Goal: Information Seeking & Learning: Learn about a topic

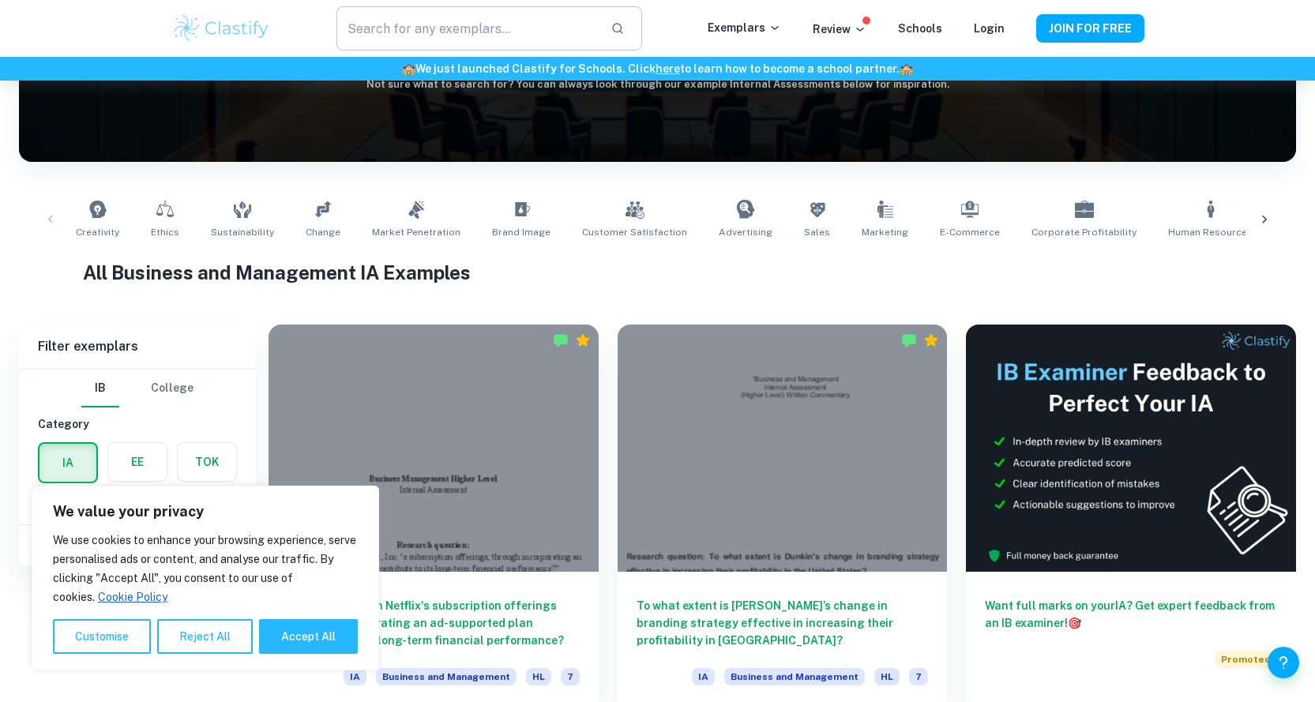
scroll to position [79, 0]
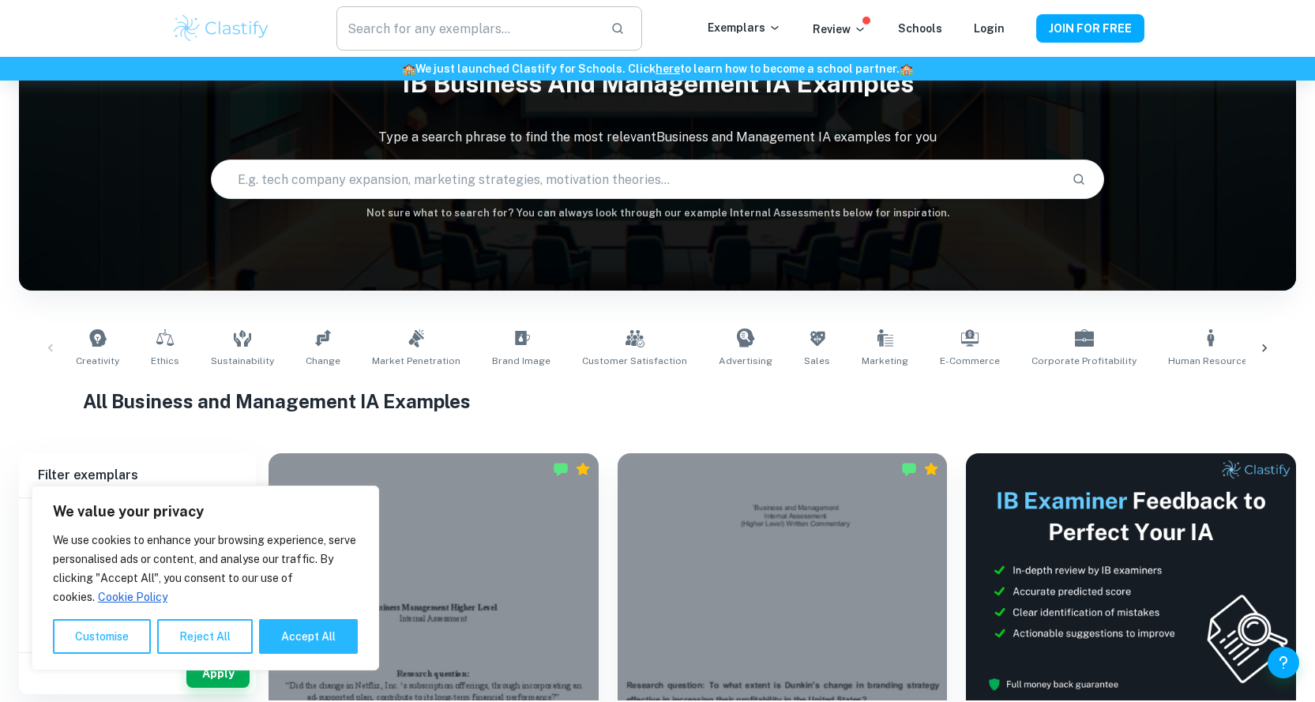
click at [483, 25] on input "text" at bounding box center [467, 28] width 261 height 44
type input "boeing"
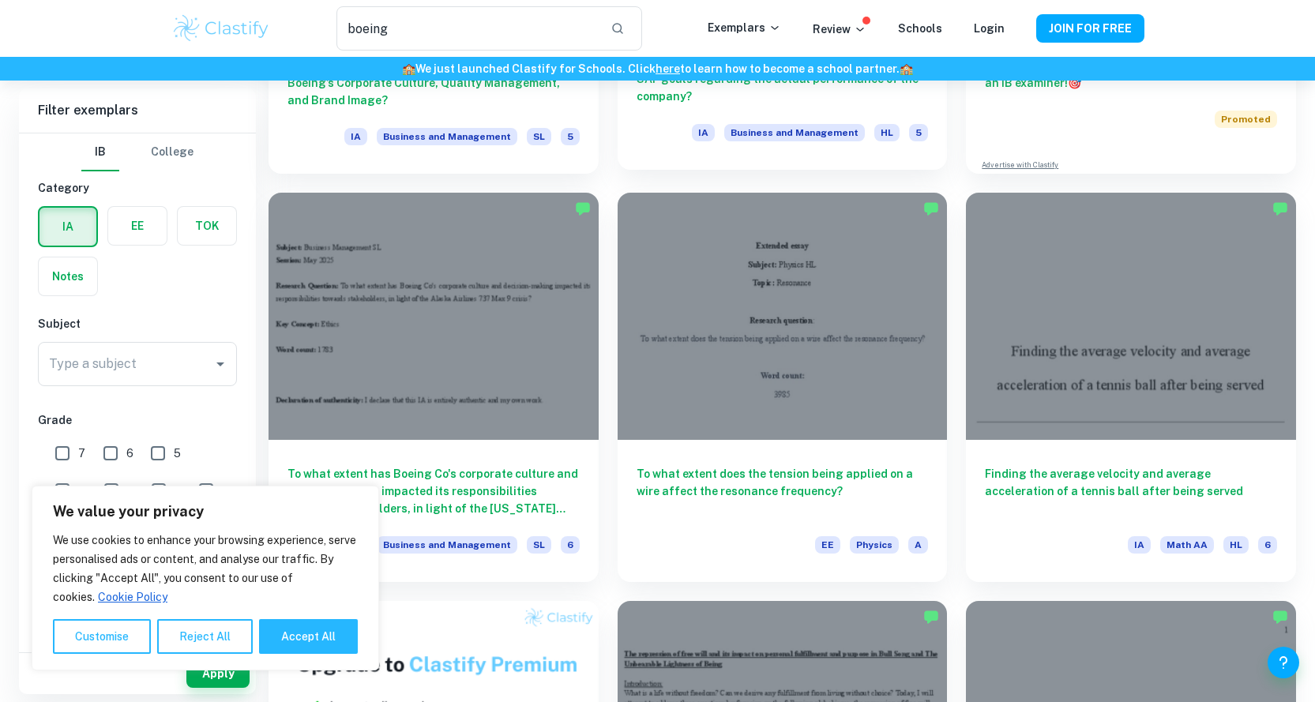
scroll to position [395, 0]
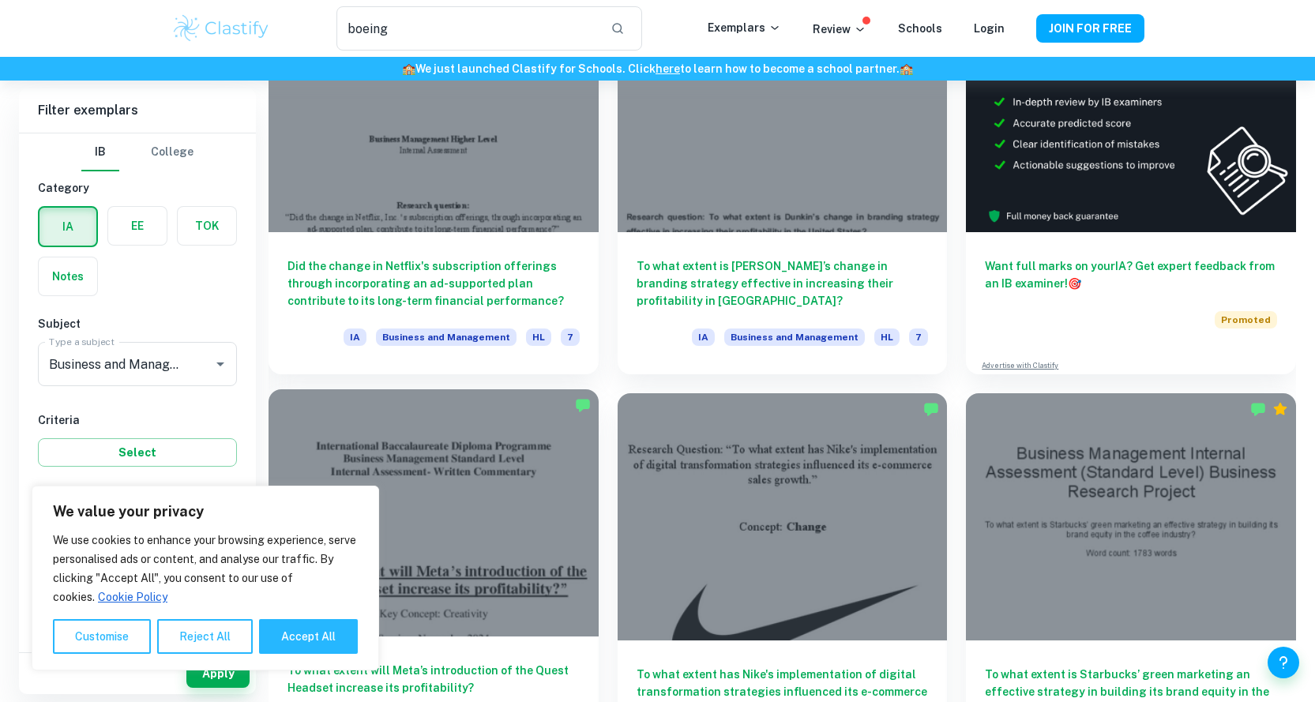
scroll to position [553, 0]
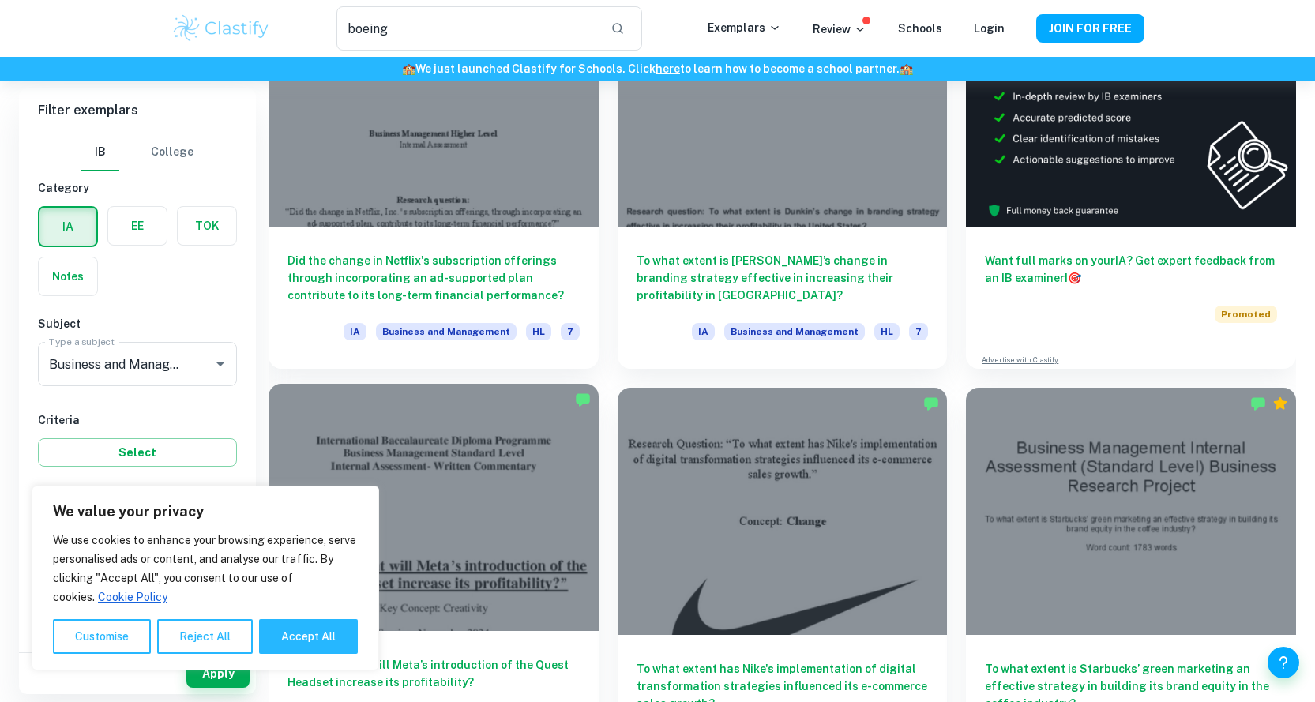
drag, startPoint x: 317, startPoint y: 632, endPoint x: 335, endPoint y: 578, distance: 56.7
click at [317, 630] on button "Accept All" at bounding box center [308, 636] width 99 height 35
checkbox input "true"
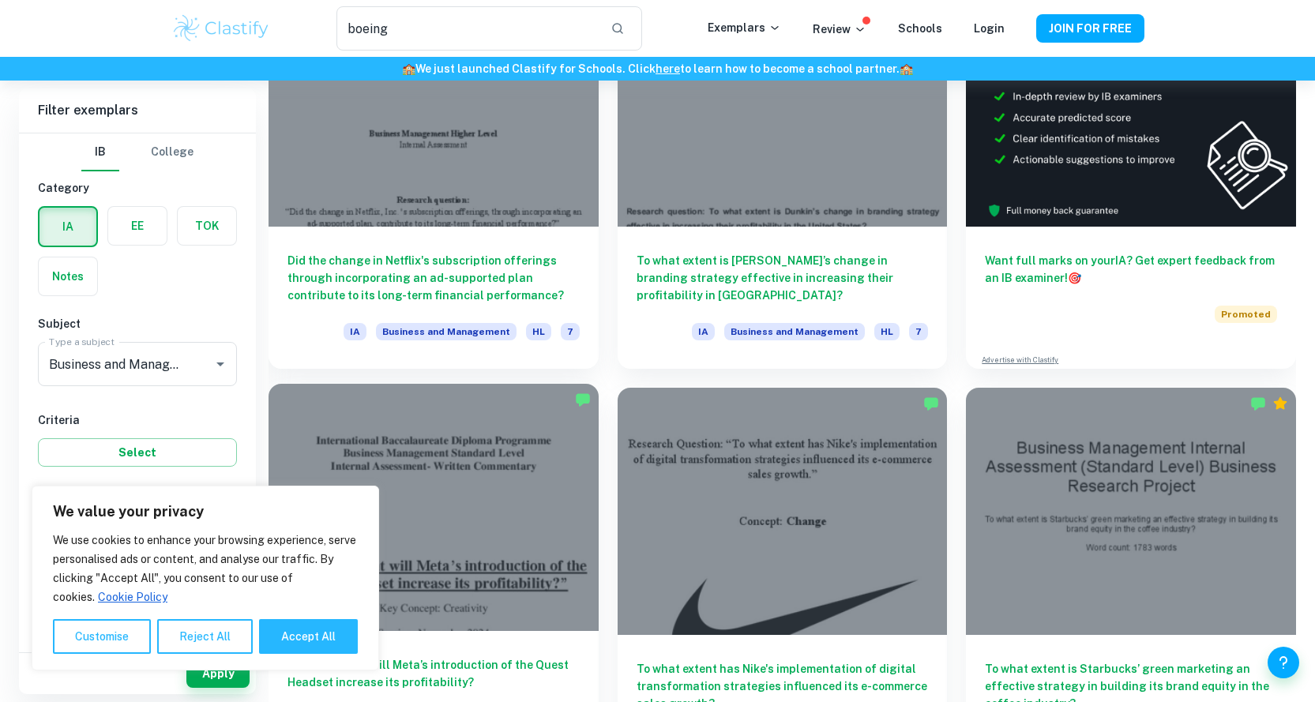
checkbox input "true"
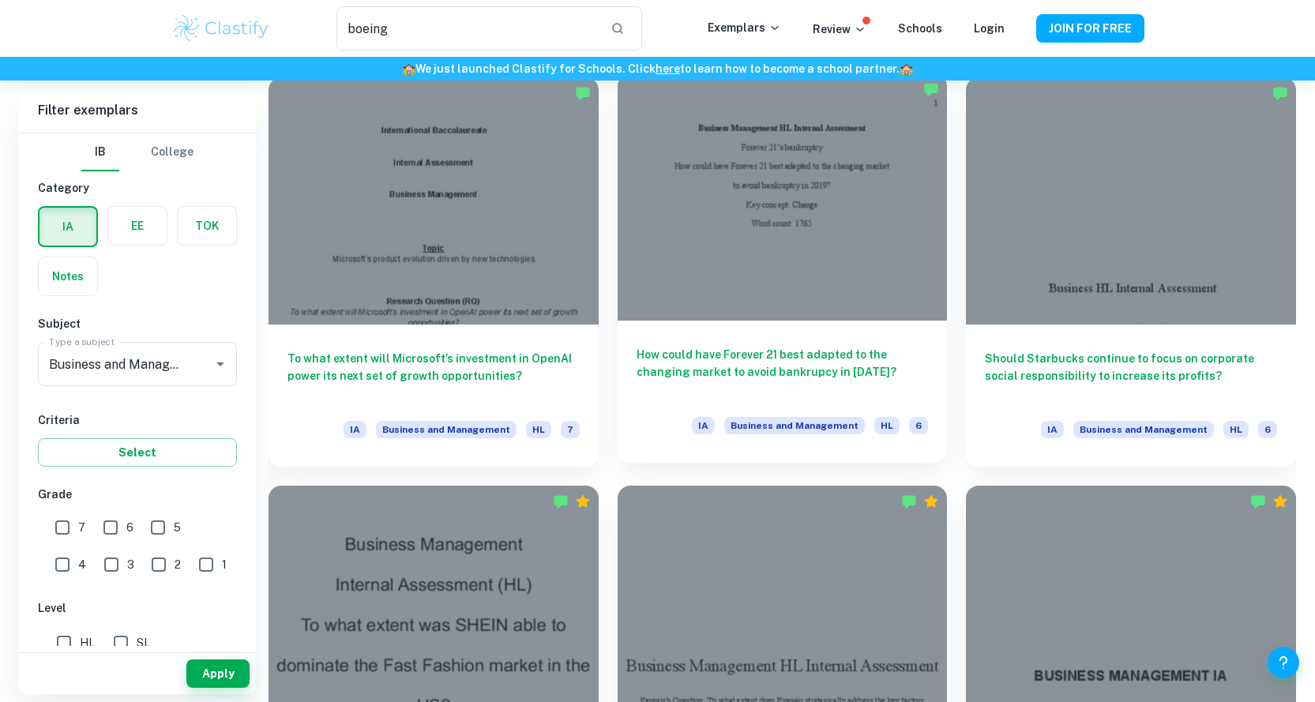
scroll to position [3950, 0]
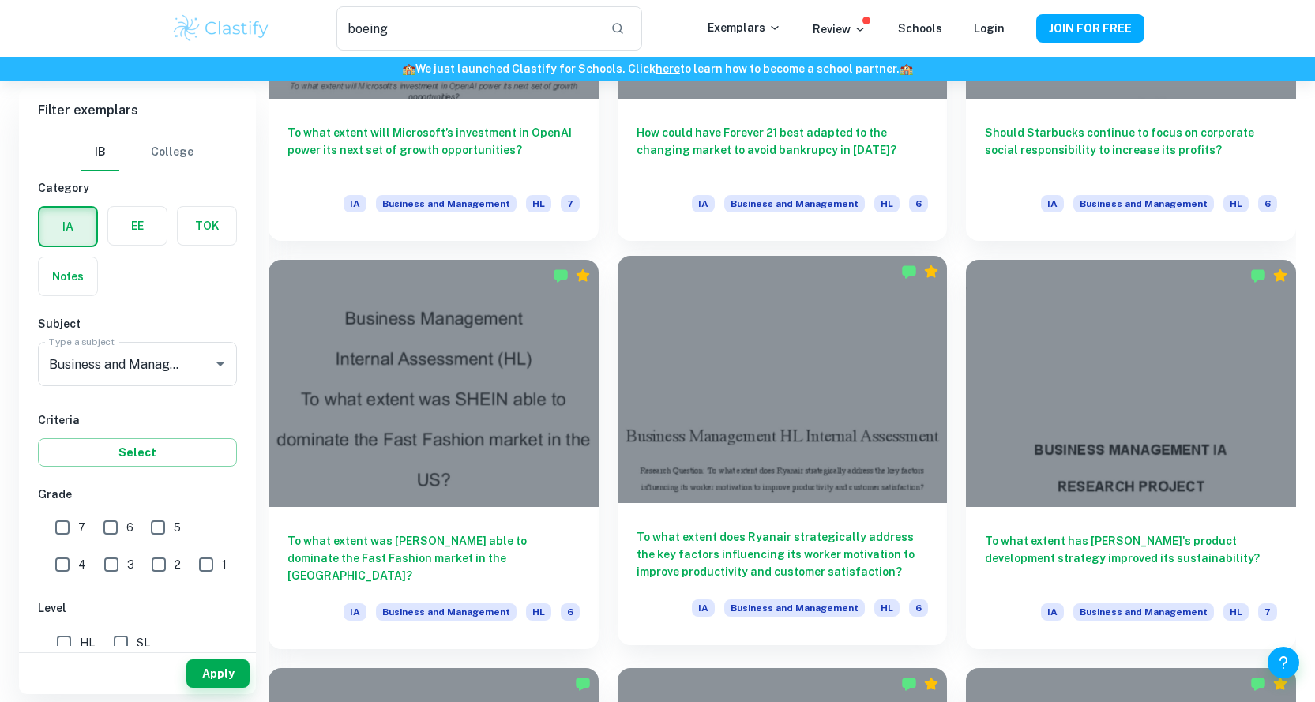
click at [773, 382] on div at bounding box center [783, 379] width 330 height 247
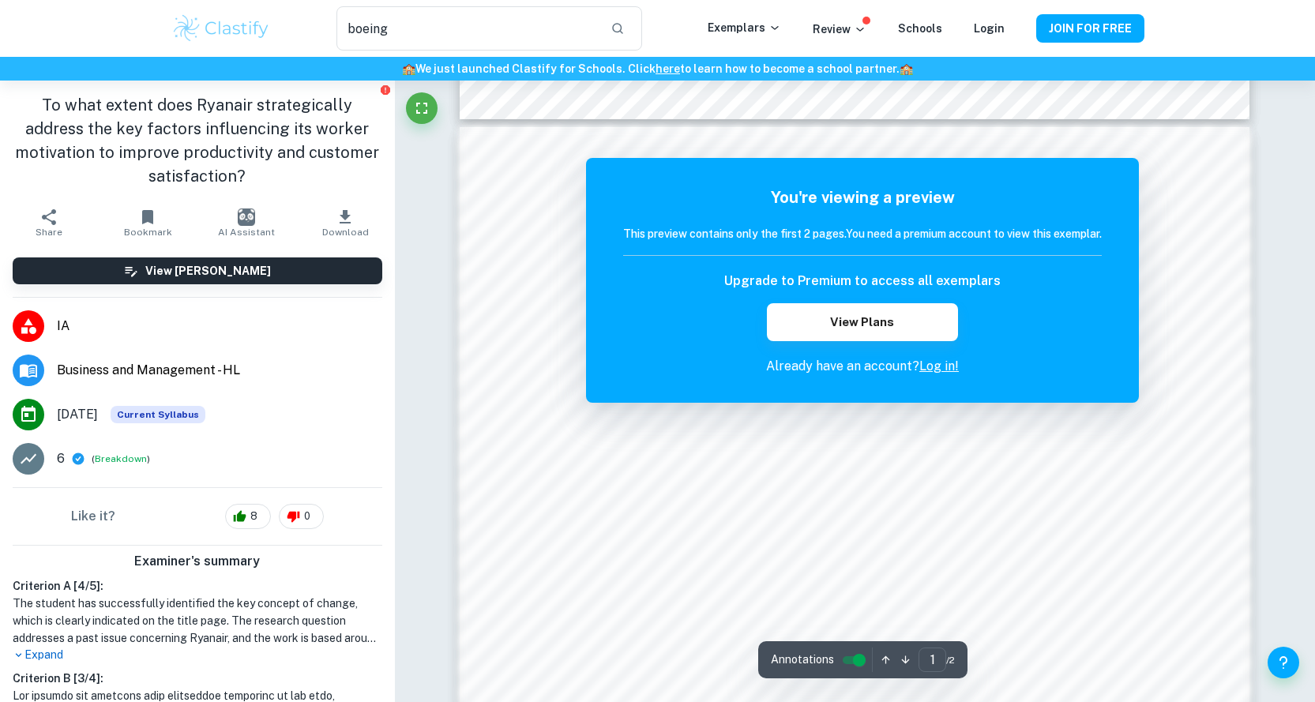
scroll to position [1106, 0]
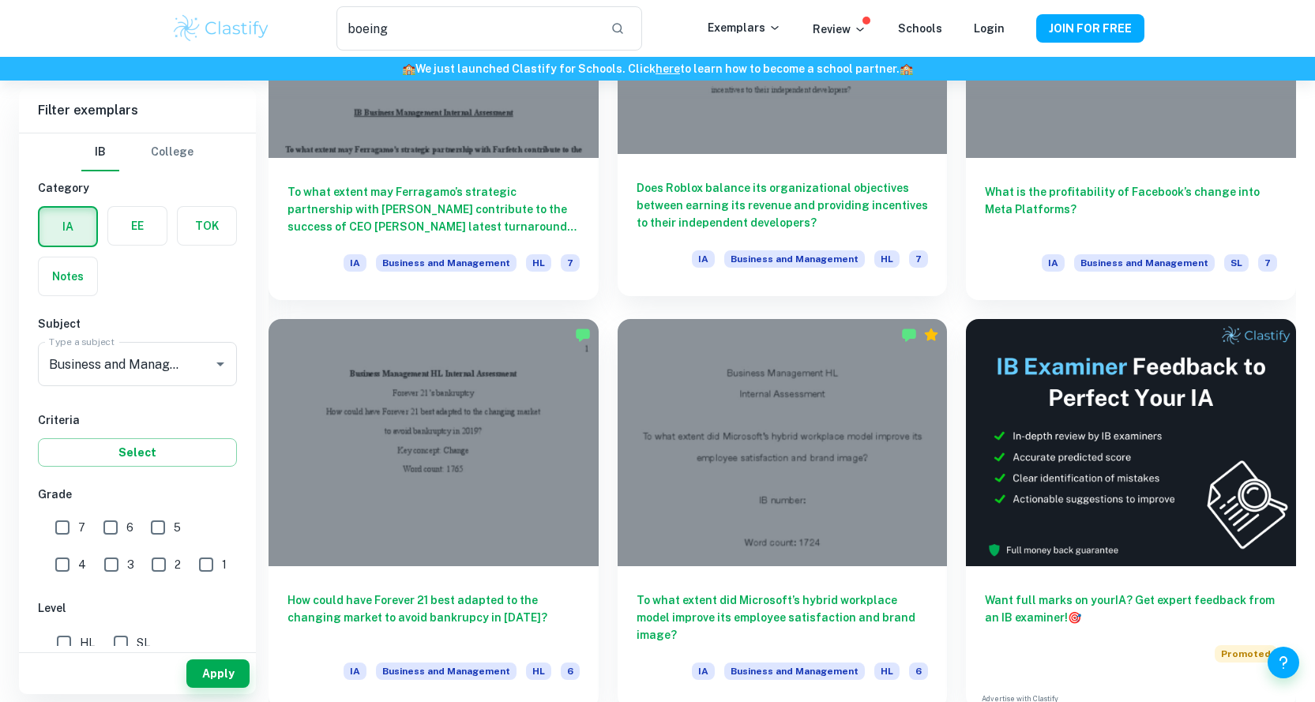
scroll to position [6794, 0]
